Goal: Task Accomplishment & Management: Manage account settings

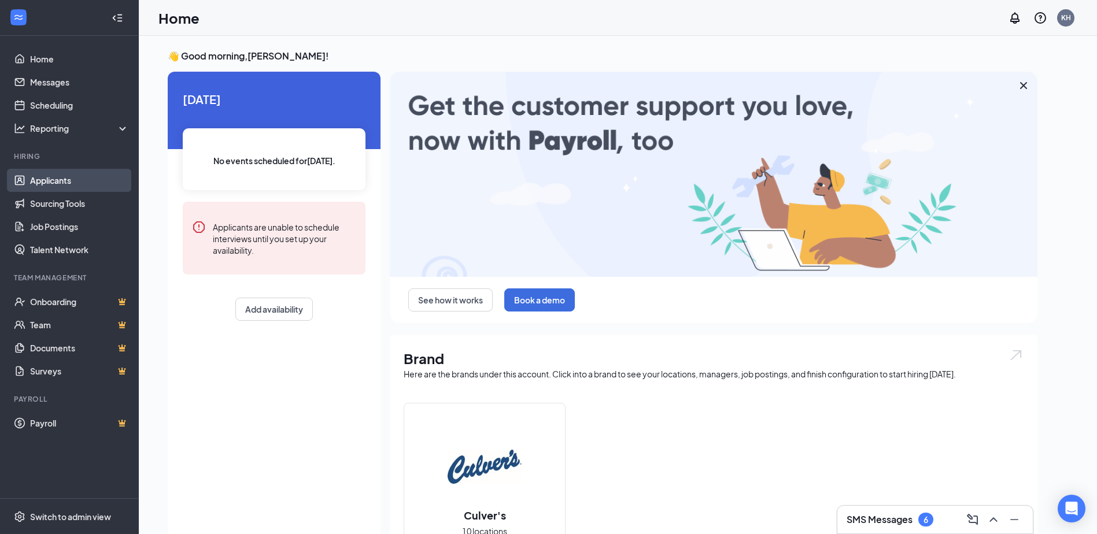
drag, startPoint x: 73, startPoint y: 179, endPoint x: 79, endPoint y: 182, distance: 6.5
click at [73, 179] on link "Applicants" at bounding box center [79, 180] width 99 height 23
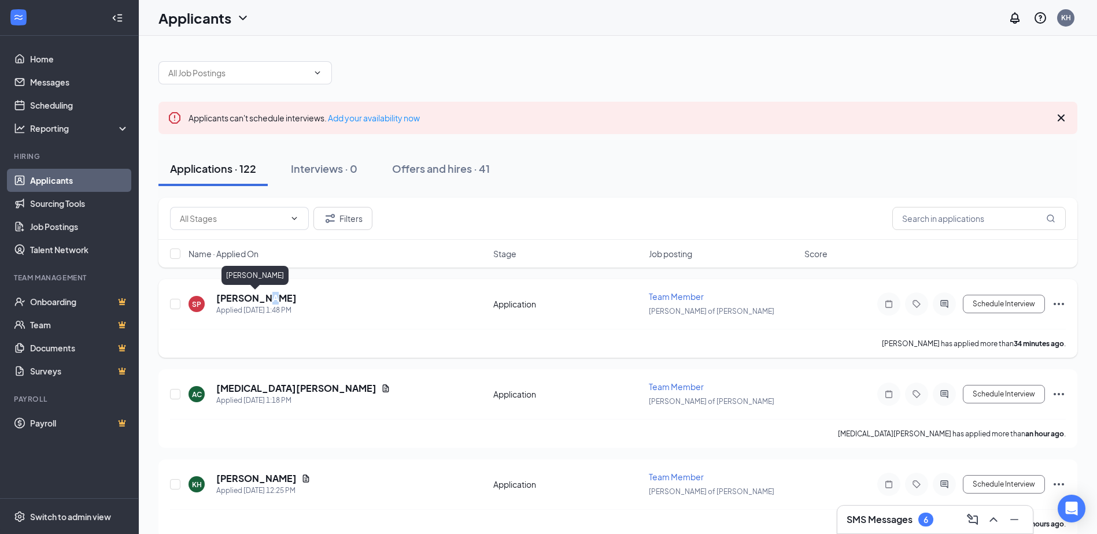
click at [260, 296] on h5 "[PERSON_NAME]" at bounding box center [256, 298] width 80 height 13
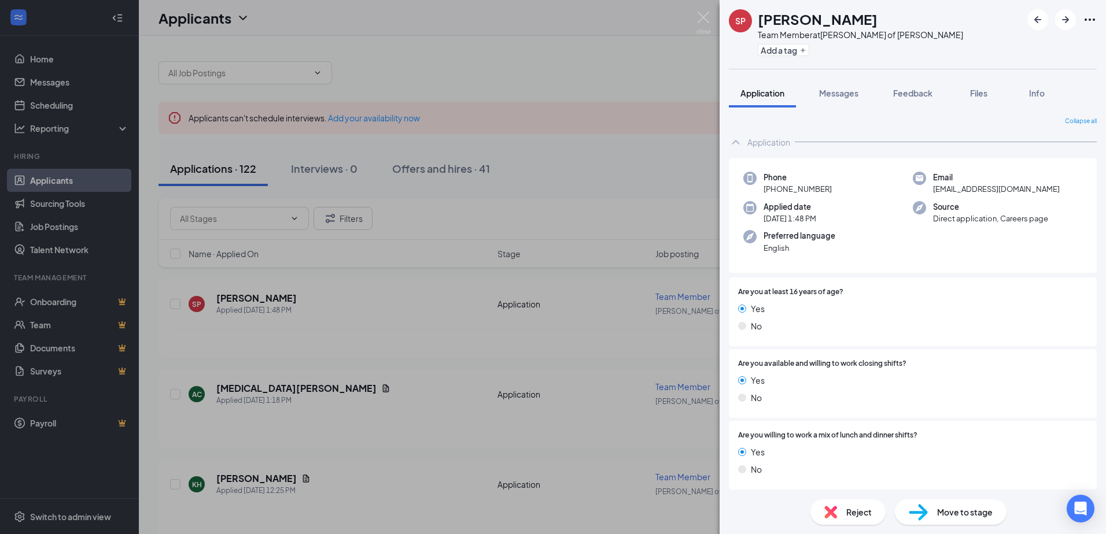
click at [1092, 20] on icon "Ellipses" at bounding box center [1089, 20] width 10 height 2
click at [1036, 50] on link "View full application" at bounding box center [1026, 46] width 125 height 12
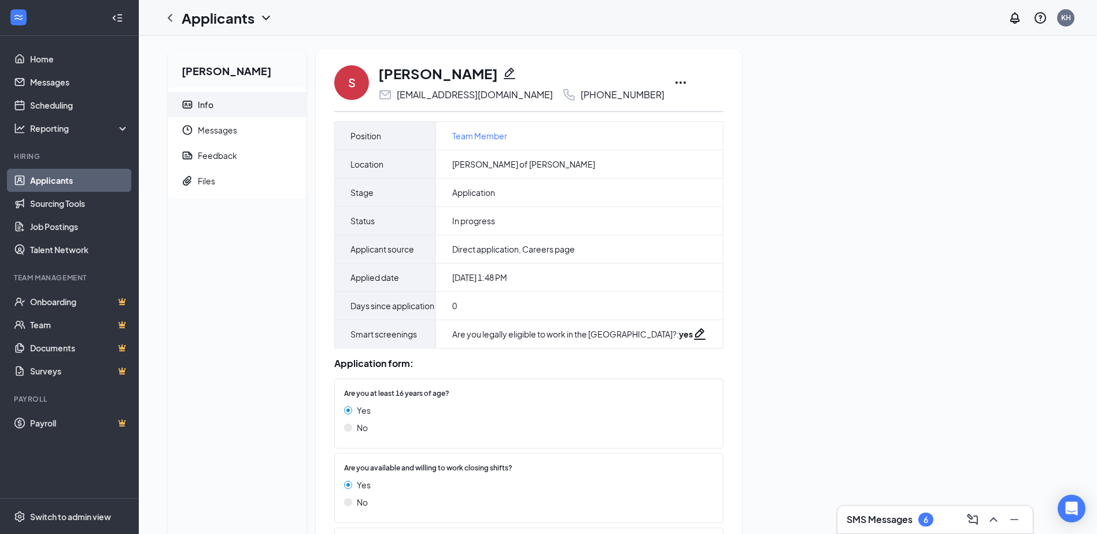
click at [674, 80] on icon "Ellipses" at bounding box center [681, 83] width 14 height 14
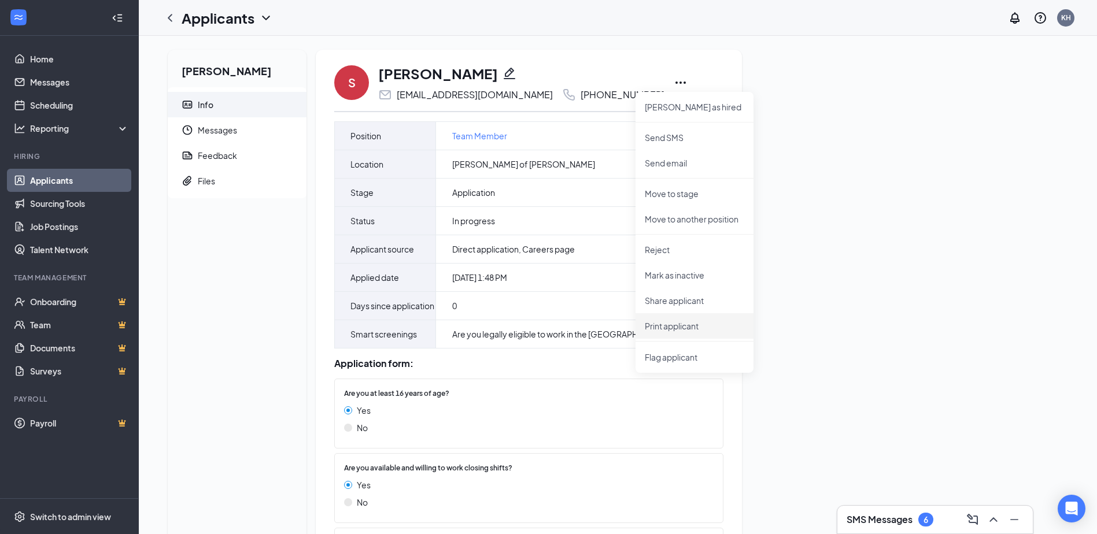
drag, startPoint x: 675, startPoint y: 325, endPoint x: 679, endPoint y: 343, distance: 18.4
click at [675, 326] on p "Print applicant" at bounding box center [694, 326] width 99 height 12
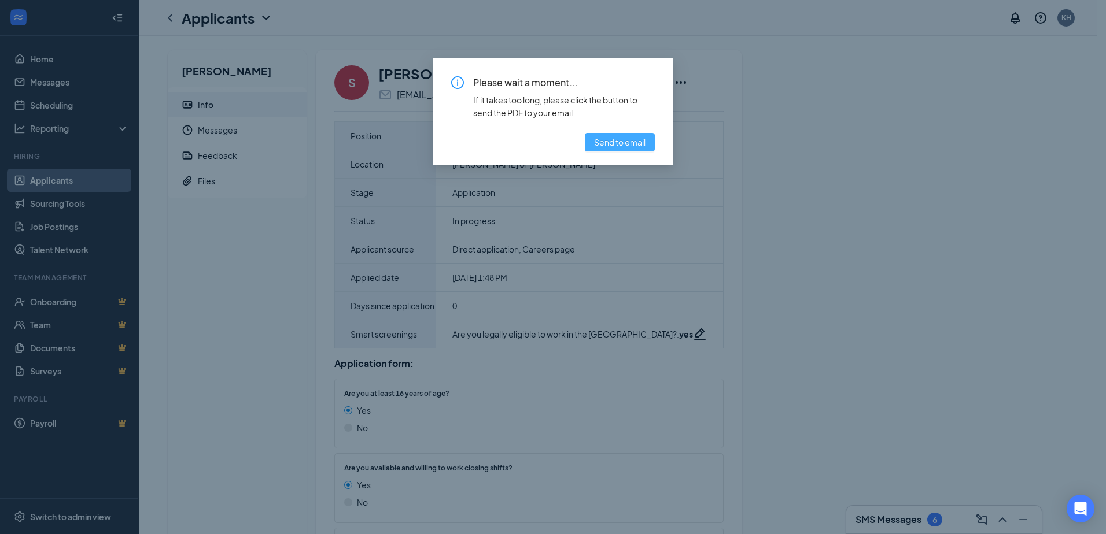
click at [625, 146] on span "Send to email" at bounding box center [619, 142] width 51 height 13
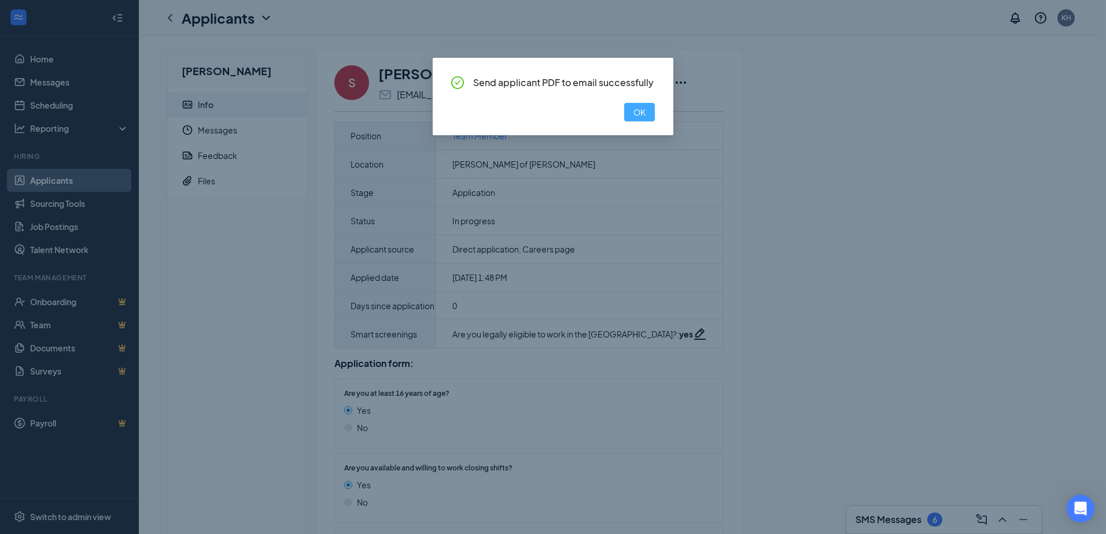
click at [633, 110] on span "OK" at bounding box center [639, 112] width 12 height 13
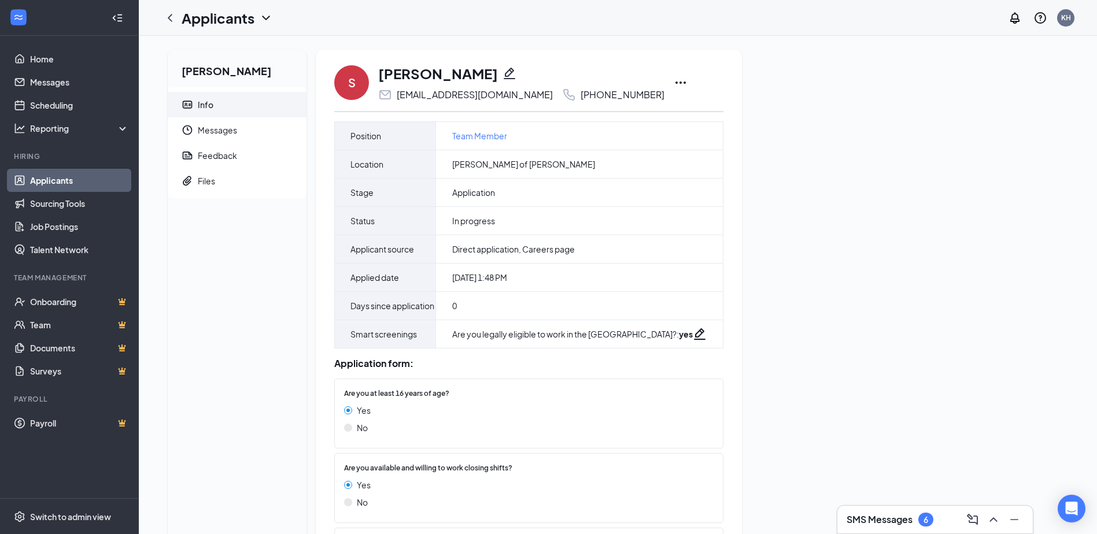
click at [675, 82] on icon "Ellipses" at bounding box center [680, 83] width 10 height 2
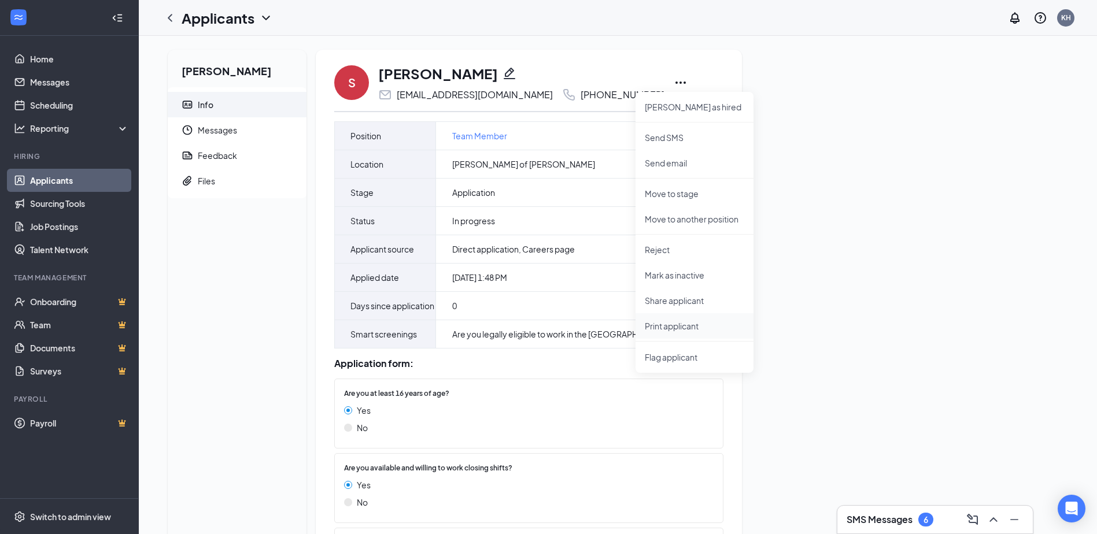
click at [671, 326] on p "Print applicant" at bounding box center [694, 326] width 99 height 12
